Goal: Information Seeking & Learning: Understand process/instructions

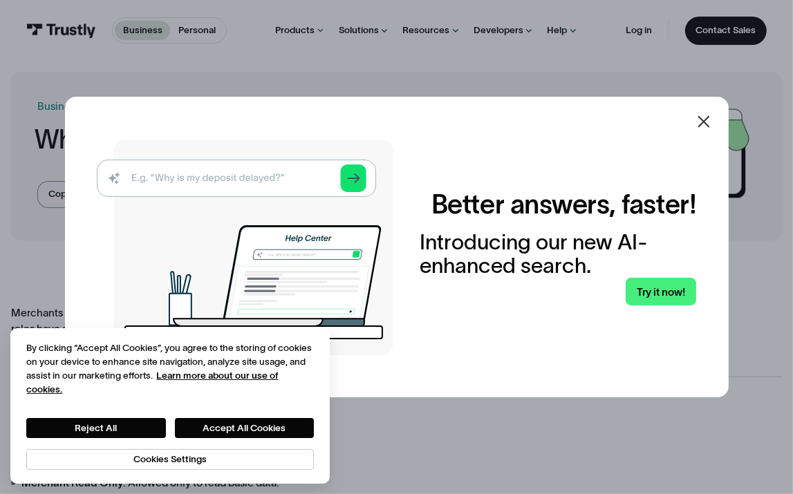
click at [708, 120] on icon at bounding box center [704, 122] width 12 height 12
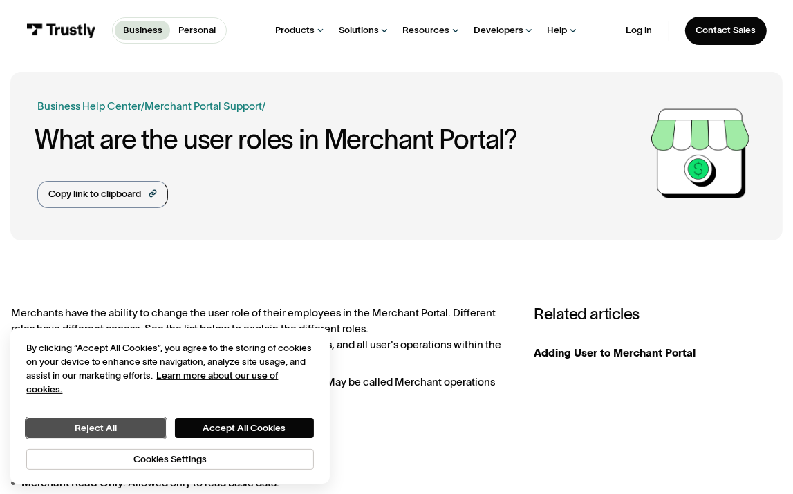
click at [80, 425] on button "Reject All" at bounding box center [95, 428] width 139 height 20
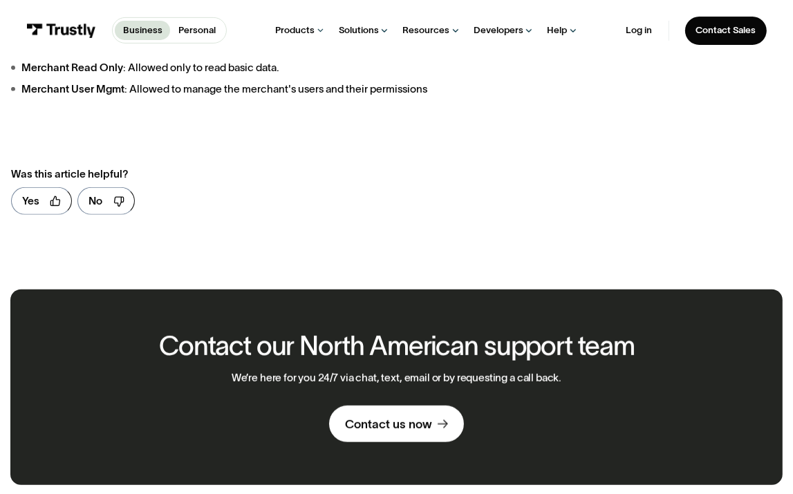
scroll to position [277, 0]
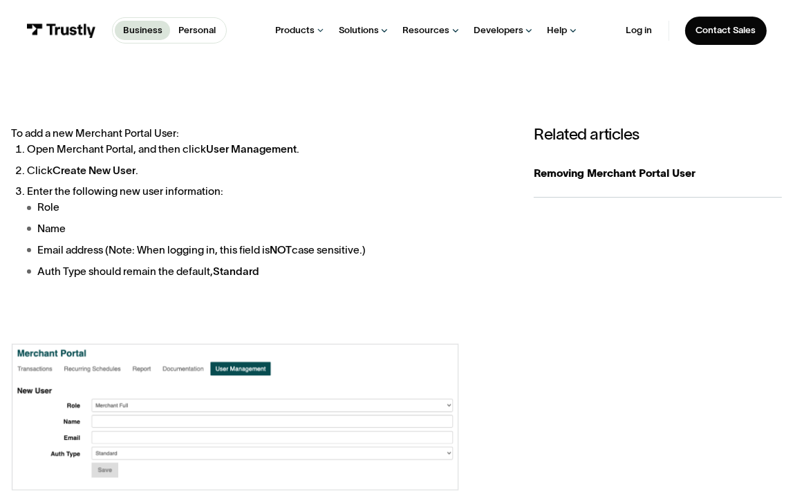
scroll to position [277, 0]
